Goal: Transaction & Acquisition: Purchase product/service

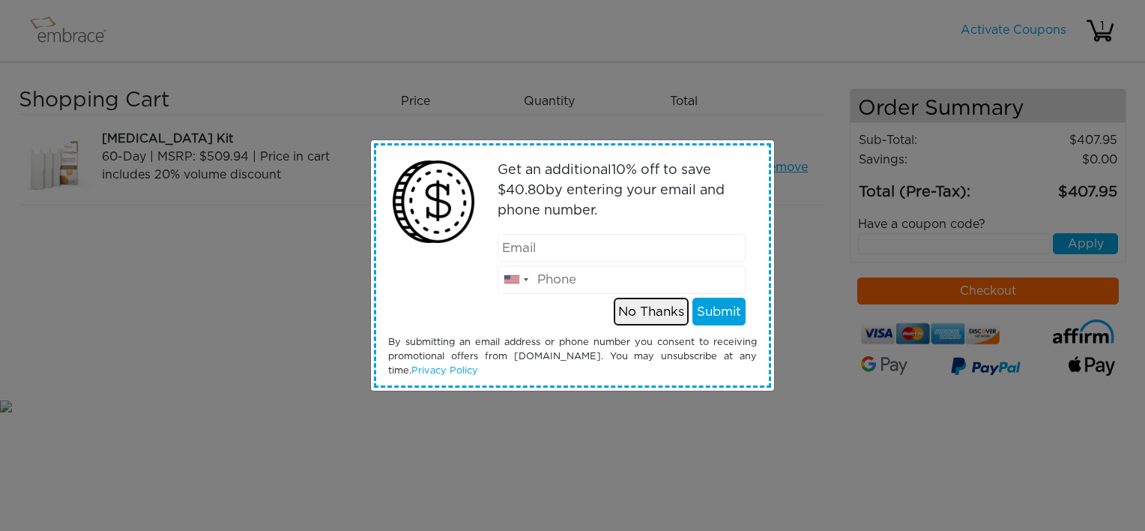
click at [632, 310] on button "No Thanks" at bounding box center [651, 312] width 75 height 28
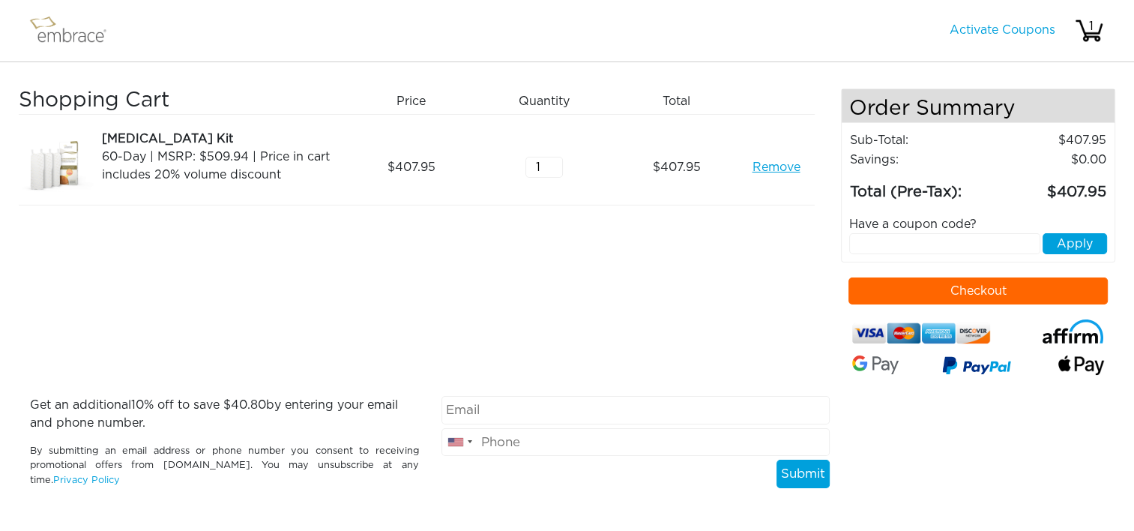
click at [903, 282] on button "Checkout" at bounding box center [977, 290] width 259 height 27
click at [887, 241] on input "text" at bounding box center [944, 243] width 190 height 21
type input "TUCKORTREAT"
click at [1080, 244] on button "Apply" at bounding box center [1075, 243] width 64 height 21
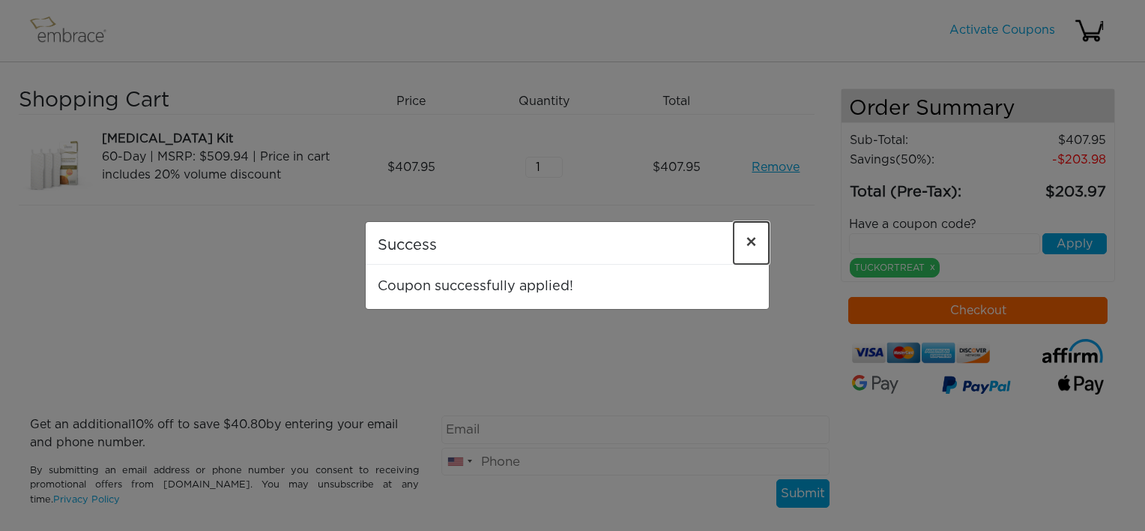
click at [747, 243] on span "×" at bounding box center [751, 243] width 11 height 18
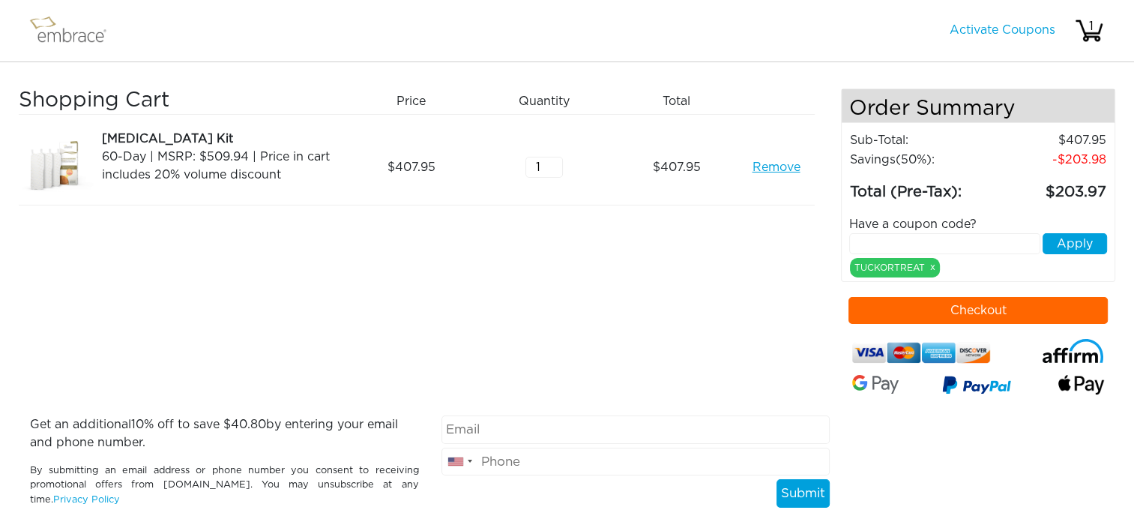
click at [777, 167] on link "Remove" at bounding box center [776, 167] width 48 height 18
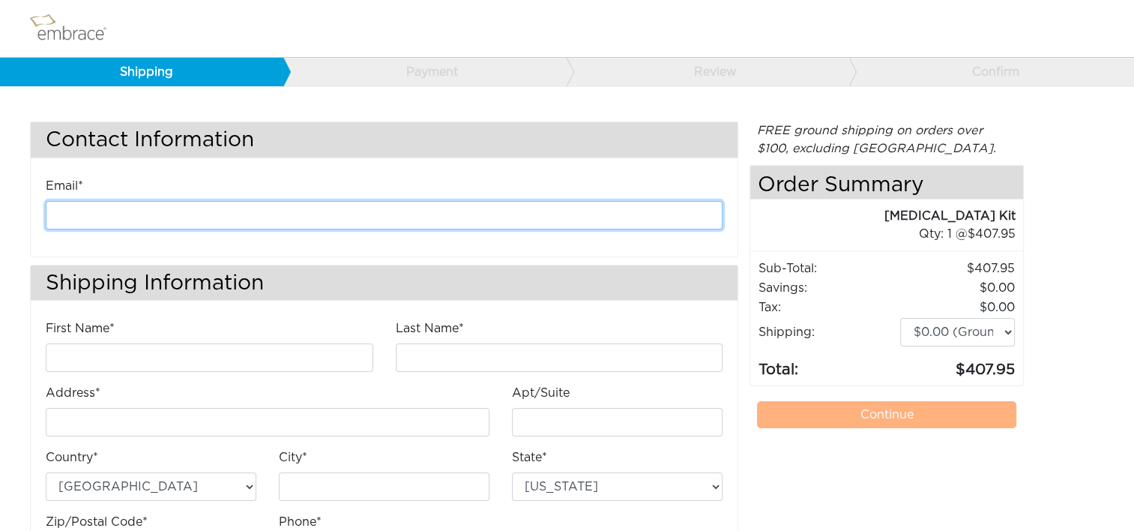
click at [215, 211] on input "email" at bounding box center [384, 215] width 677 height 28
type input "[EMAIL_ADDRESS][DOMAIN_NAME]"
type input "Kathleen"
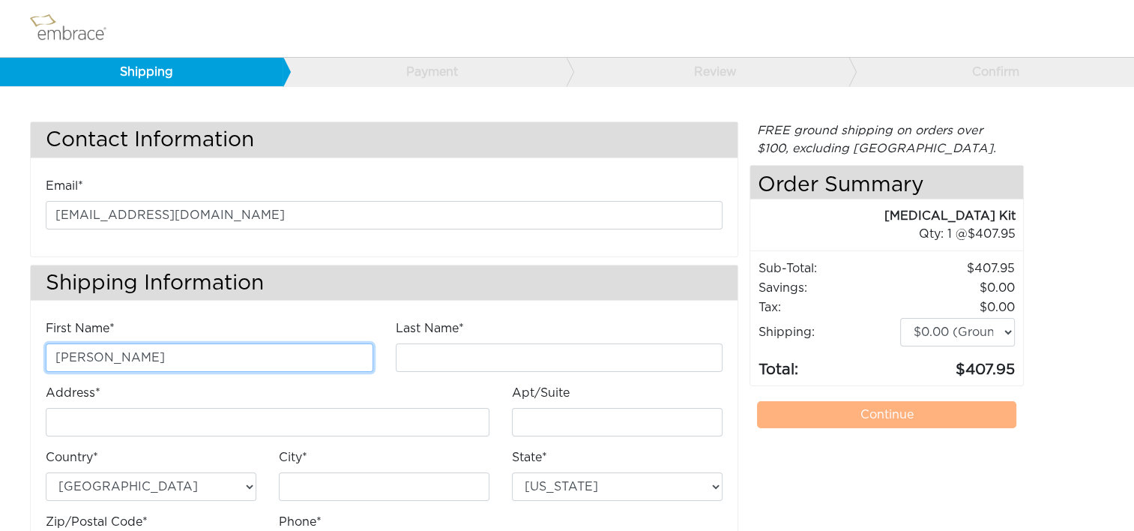
type input "Anderson"
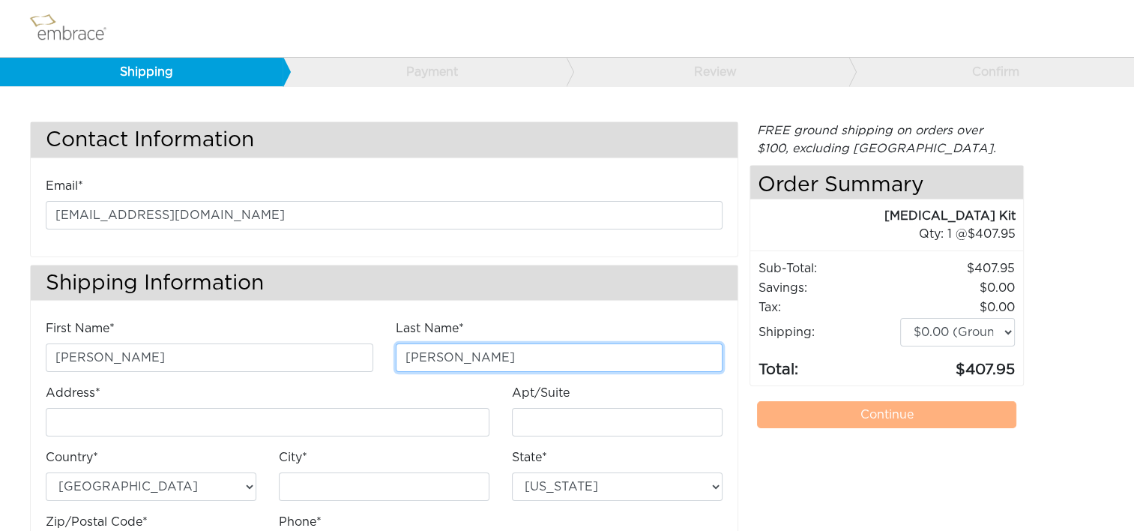
type input "4200 Lafayette Center Drive"
type input "E"
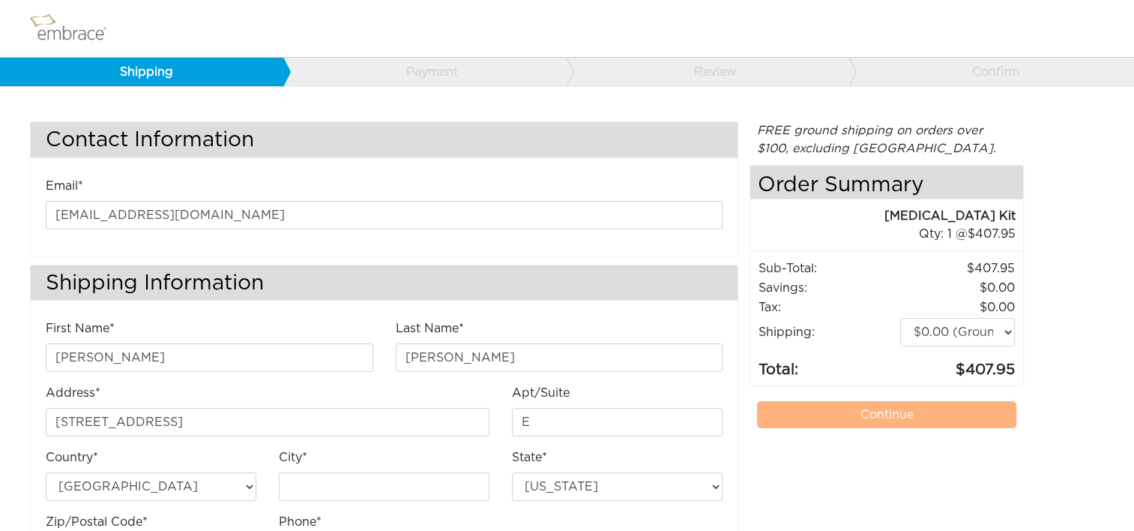
type input "Chantilly"
select select "VA"
type input "20151"
type input "7034490520"
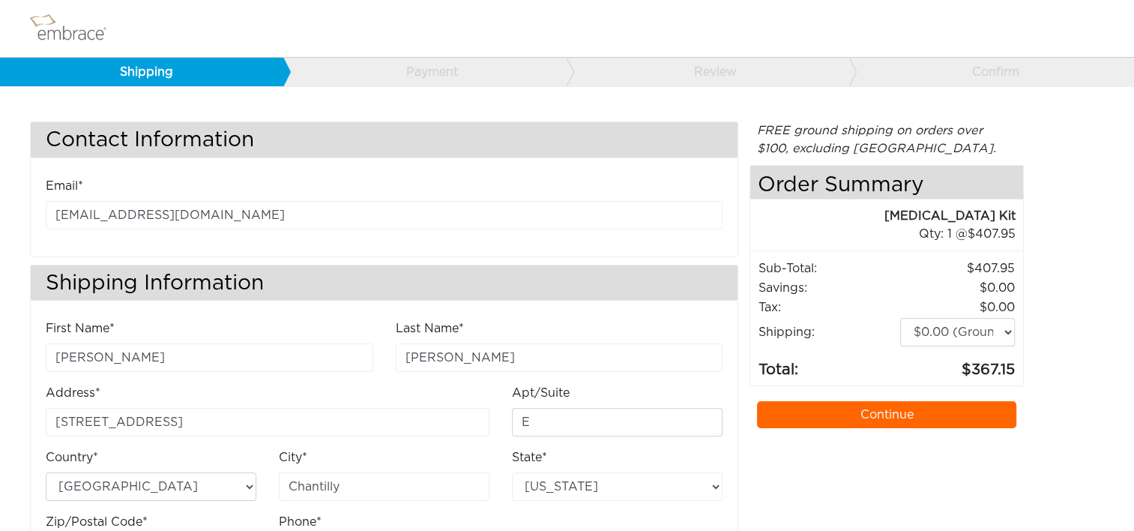
click at [792, 407] on link "Continue" at bounding box center [886, 414] width 259 height 27
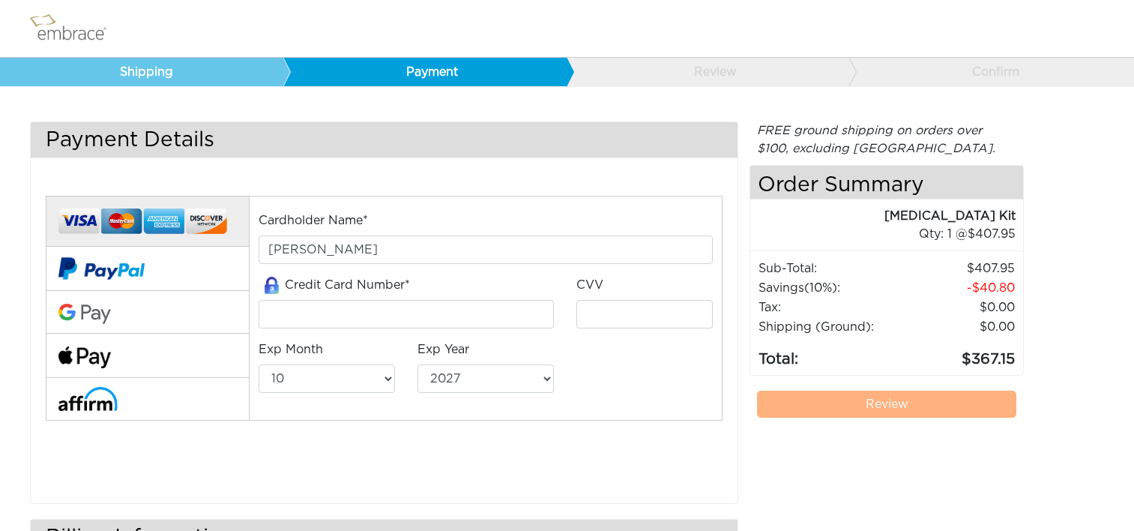
select select "10"
select select "2027"
